Goal: Task Accomplishment & Management: Manage account settings

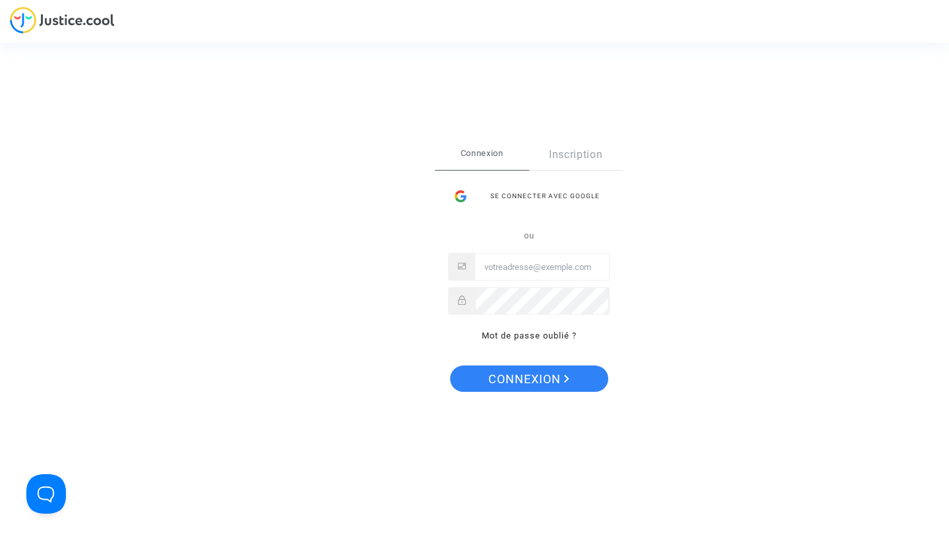
type input "[EMAIL_ADDRESS][DOMAIN_NAME]"
click at [535, 374] on span "Connexion" at bounding box center [528, 380] width 81 height 28
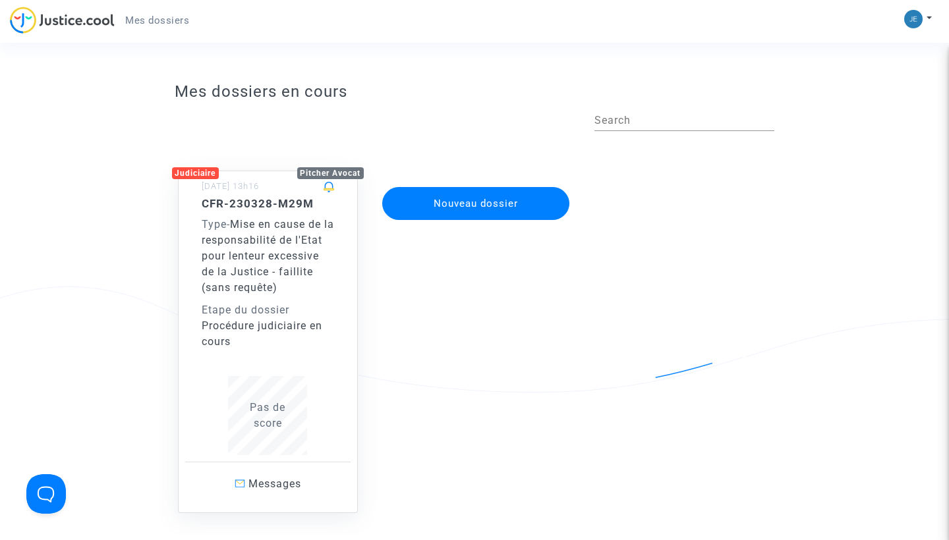
click at [288, 294] on div "Type - Mise en cause de la responsabilité de l'Etat pour lenteur excessive de l…" at bounding box center [268, 256] width 133 height 79
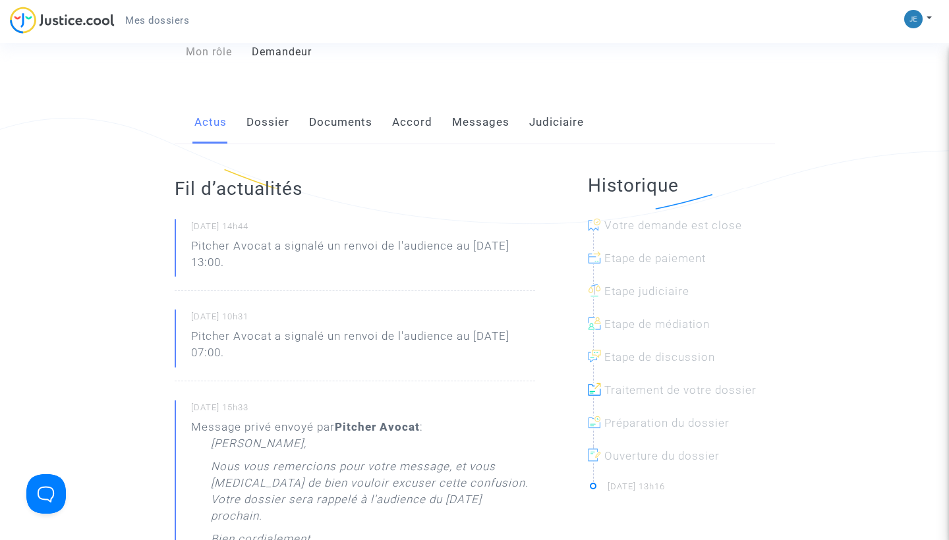
scroll to position [172, 0]
